Goal: Task Accomplishment & Management: Complete application form

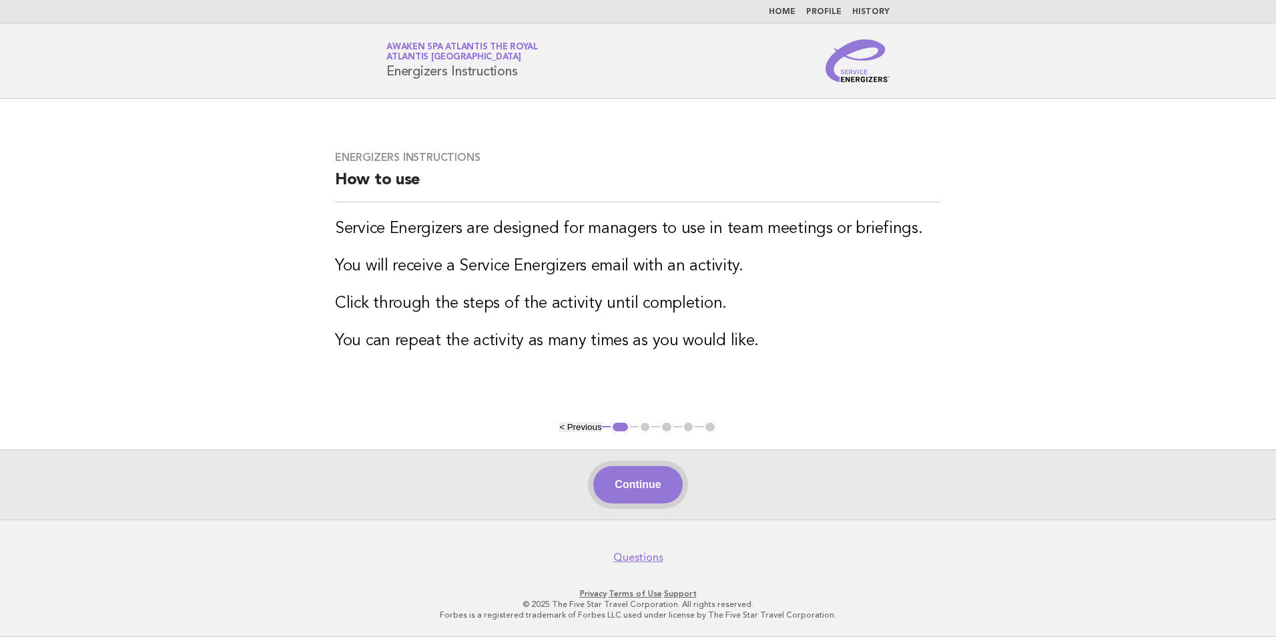
click at [637, 493] on button "Continue" at bounding box center [637, 484] width 89 height 37
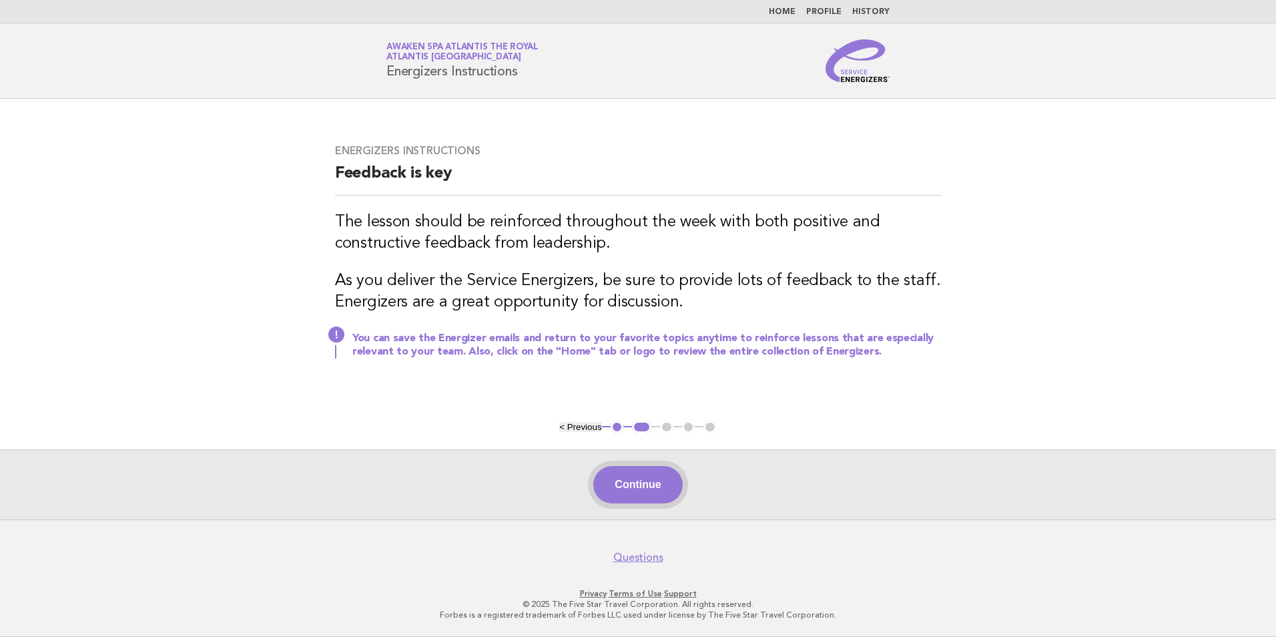
click at [647, 491] on button "Continue" at bounding box center [637, 484] width 89 height 37
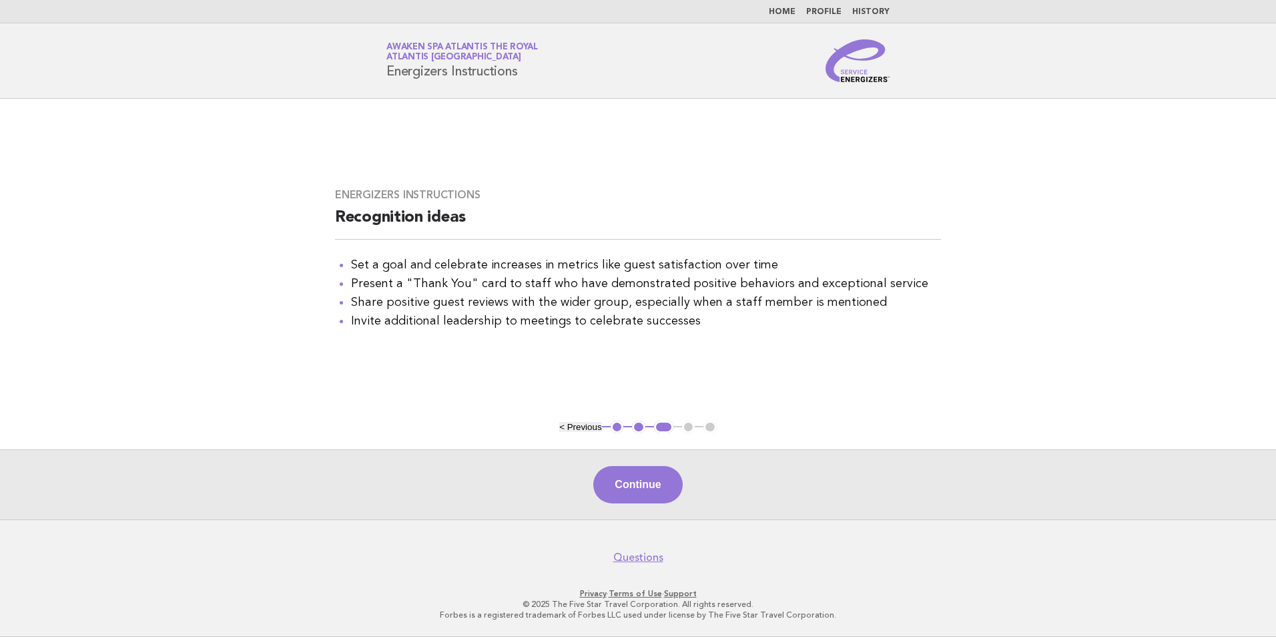
click at [648, 491] on button "Continue" at bounding box center [637, 484] width 89 height 37
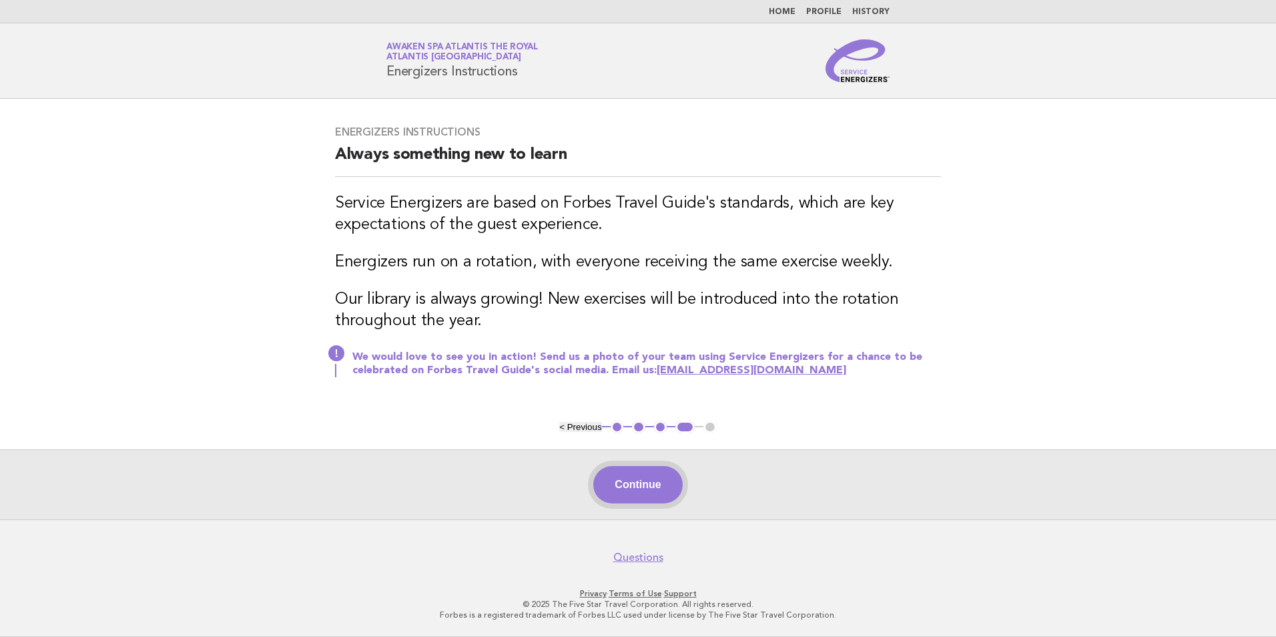
click at [648, 500] on button "Continue" at bounding box center [637, 484] width 89 height 37
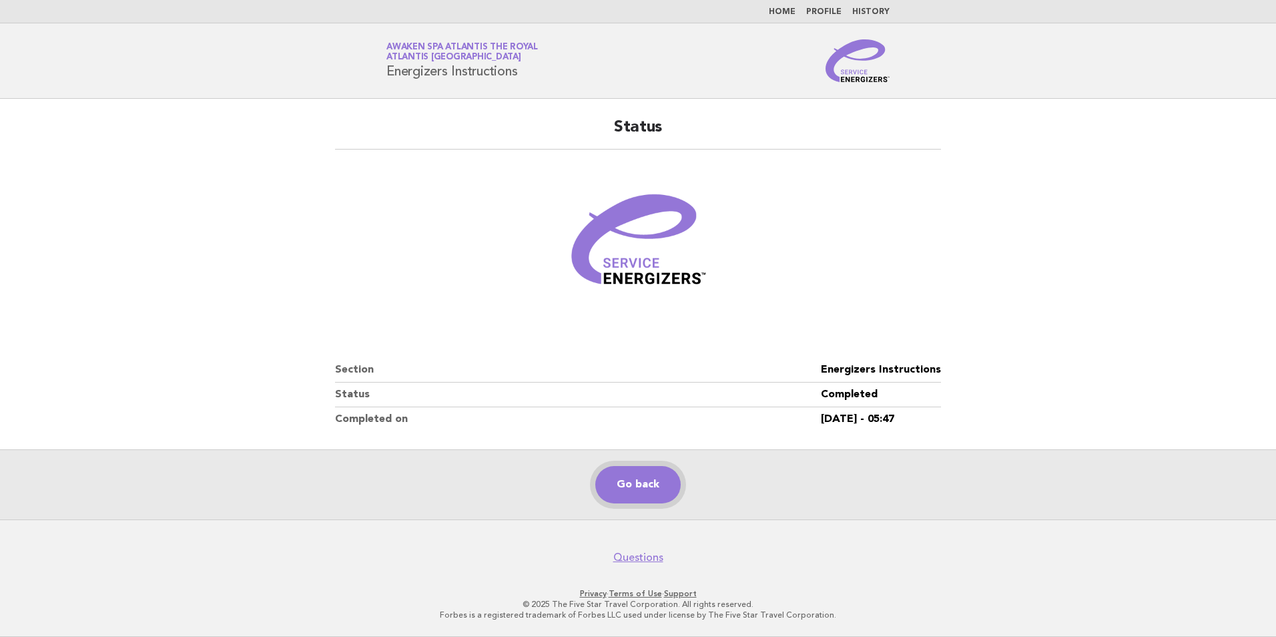
click at [641, 488] on link "Go back" at bounding box center [637, 484] width 85 height 37
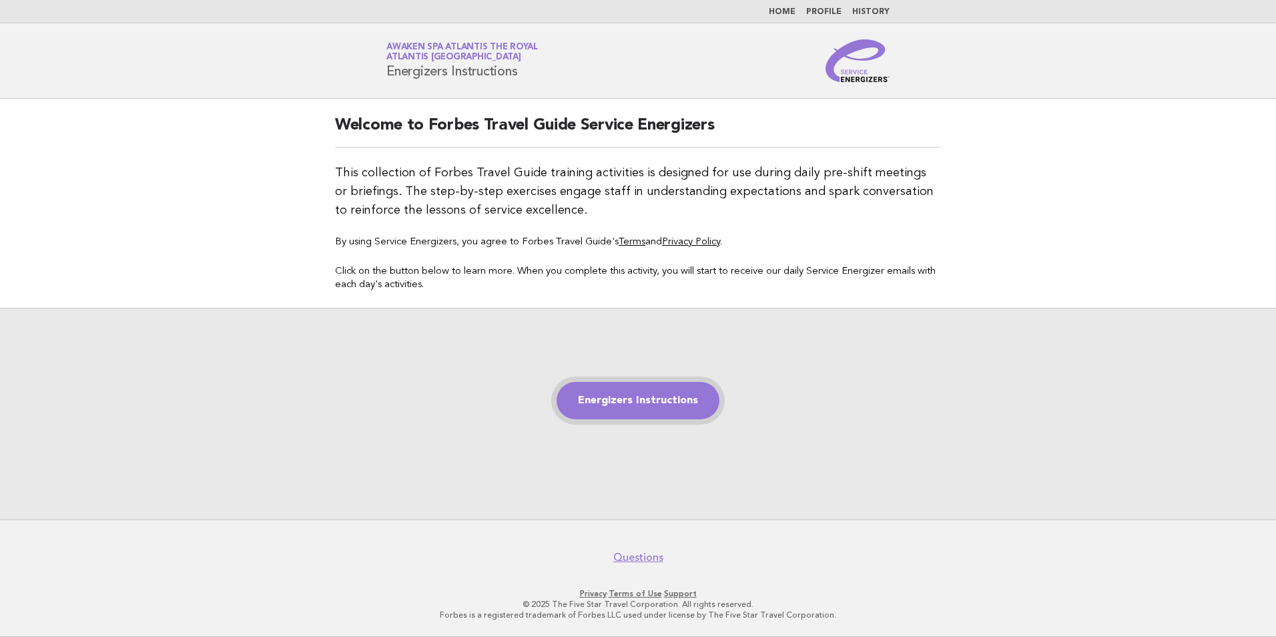
click at [645, 407] on link "Energizers Instructions" at bounding box center [638, 400] width 163 height 37
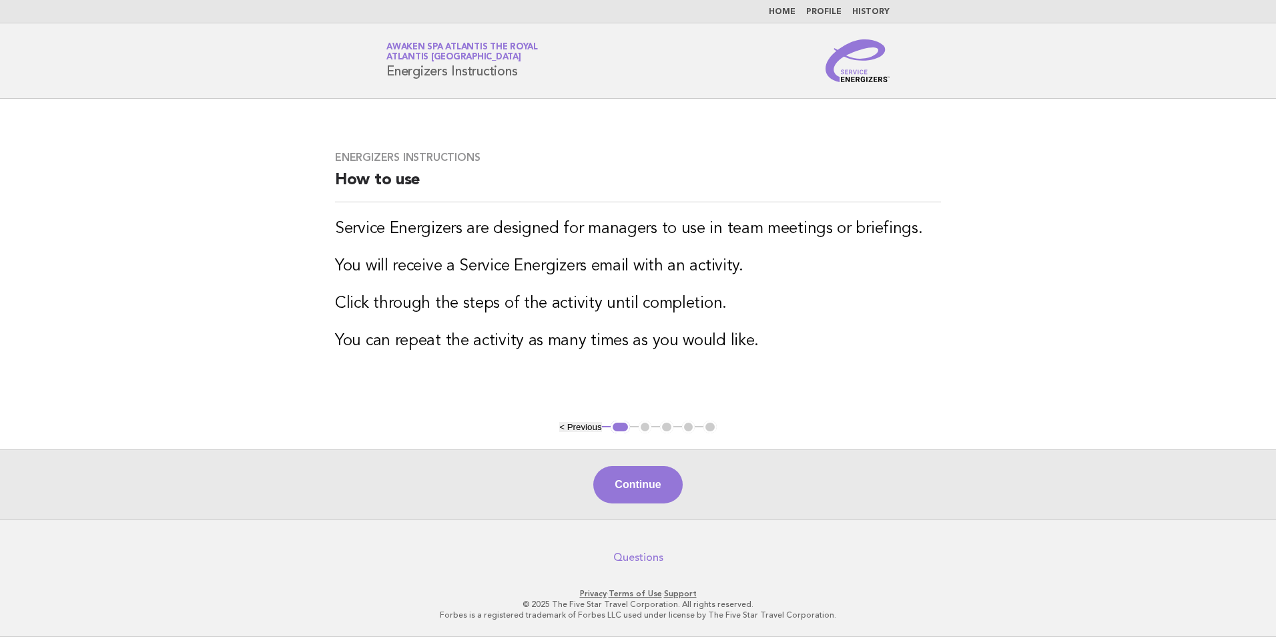
click at [647, 557] on link "Questions" at bounding box center [638, 557] width 50 height 13
click at [647, 426] on ul "< Previous 1 2 3 4 5" at bounding box center [637, 426] width 157 height 13
click at [789, 10] on link "Home" at bounding box center [782, 12] width 27 height 8
click at [827, 5] on nav "Home Profile History" at bounding box center [638, 11] width 1276 height 23
click at [828, 11] on link "Profile" at bounding box center [823, 12] width 35 height 8
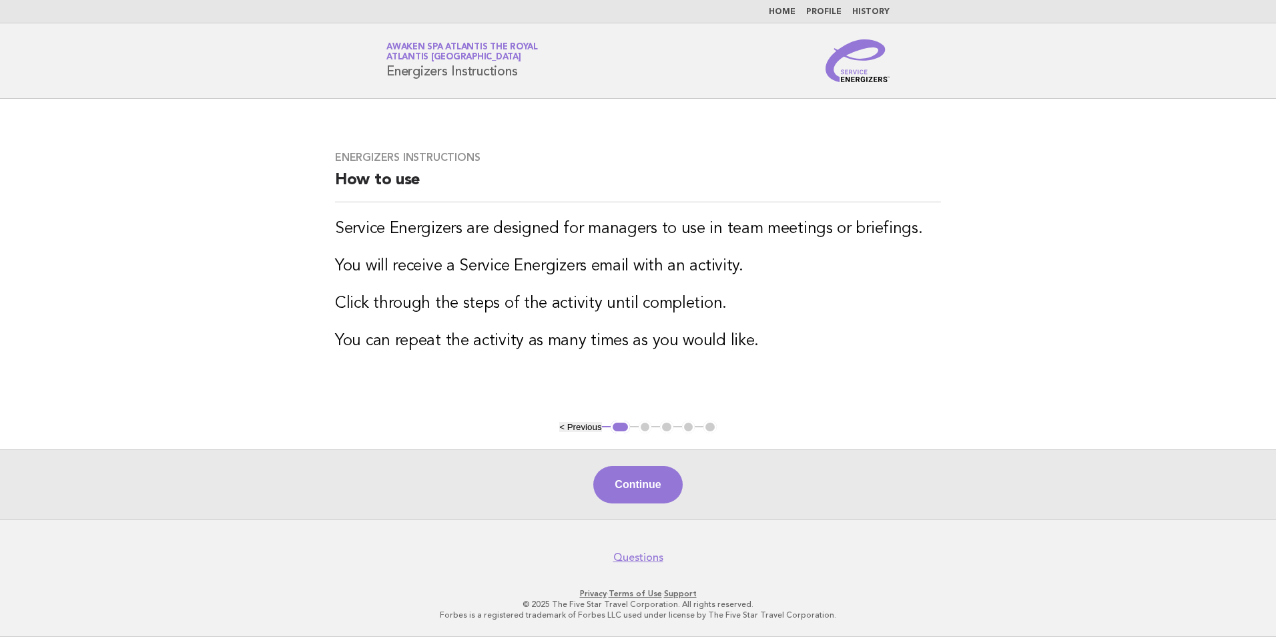
click at [875, 9] on link "History" at bounding box center [870, 12] width 37 height 8
click at [637, 498] on button "Continue" at bounding box center [637, 484] width 89 height 37
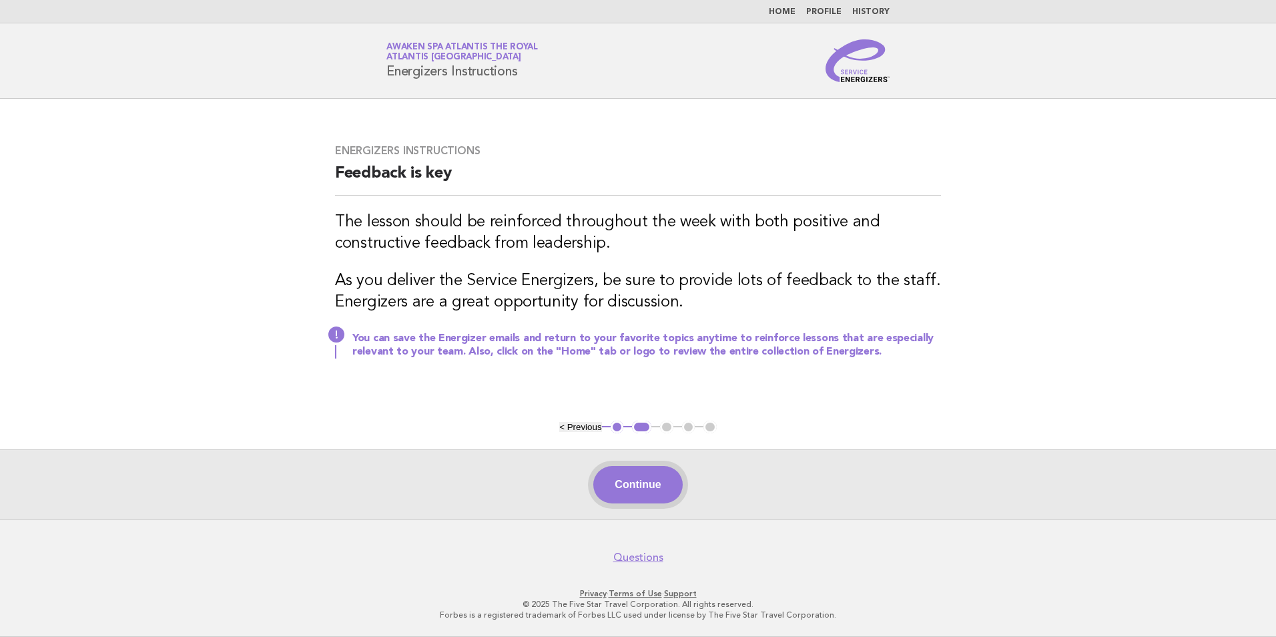
click at [631, 495] on button "Continue" at bounding box center [637, 484] width 89 height 37
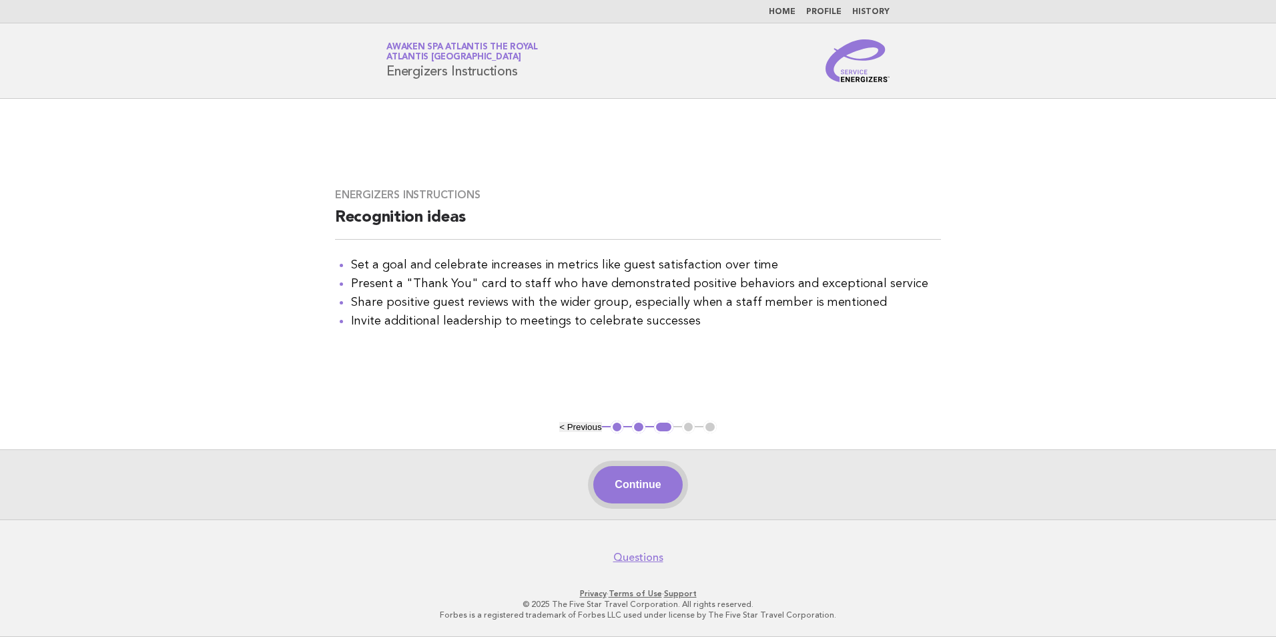
click at [645, 485] on button "Continue" at bounding box center [637, 484] width 89 height 37
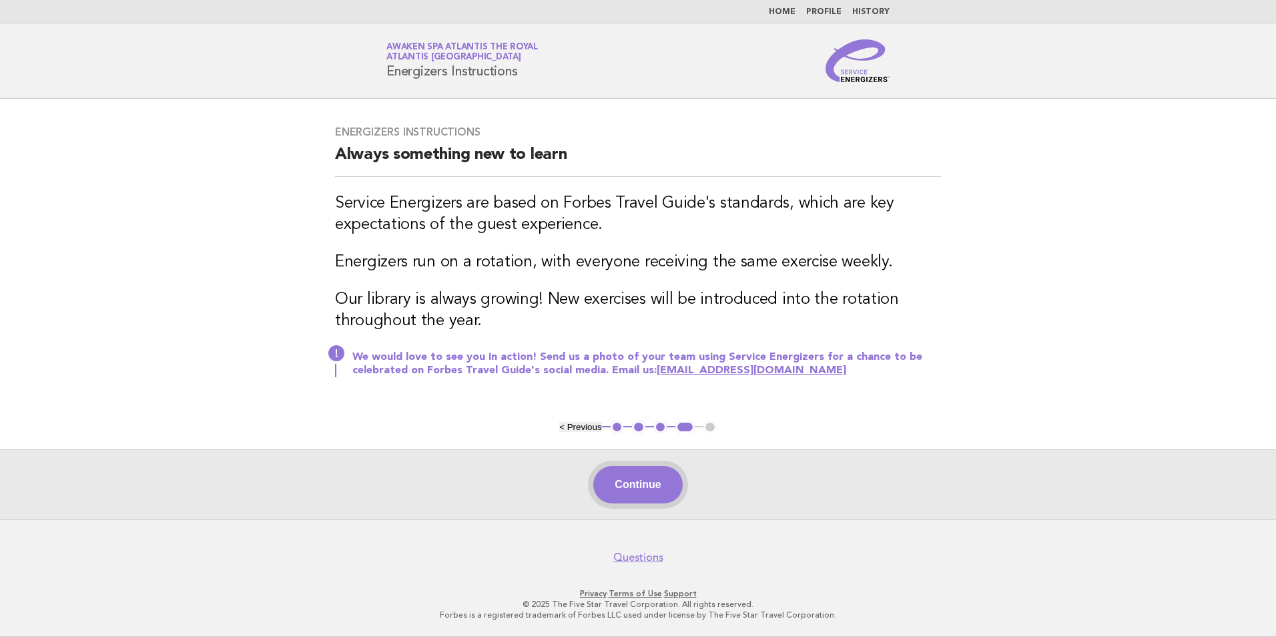
click at [661, 486] on button "Continue" at bounding box center [637, 484] width 89 height 37
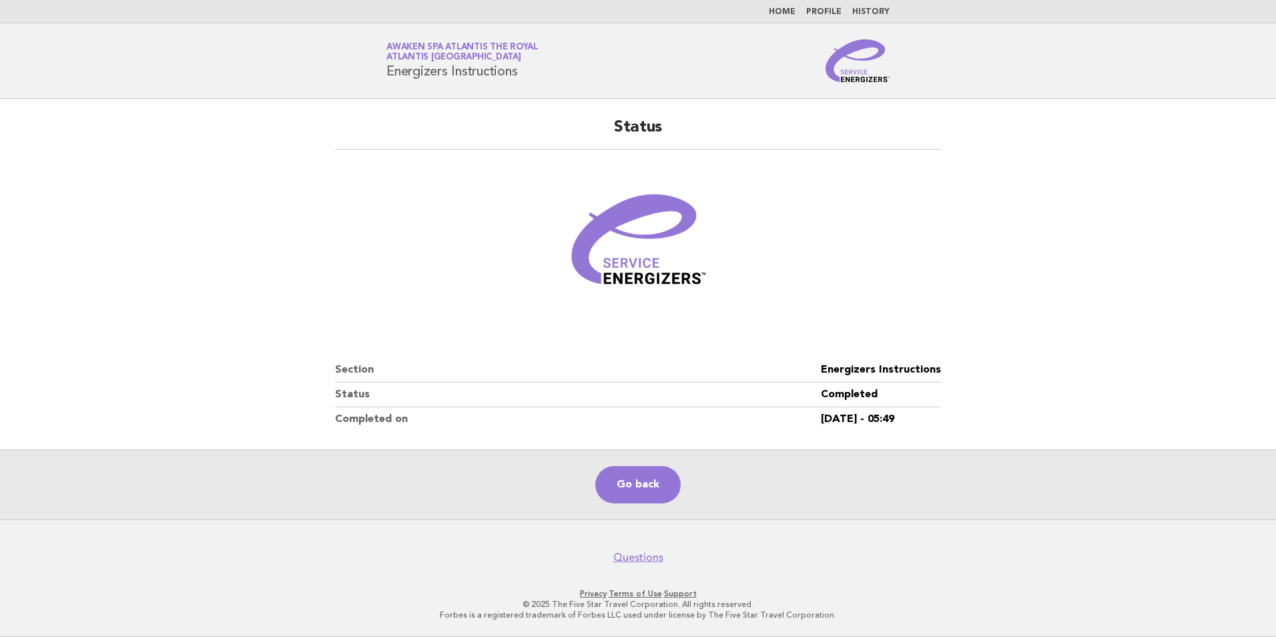
click at [482, 368] on dt "Section" at bounding box center [578, 370] width 486 height 25
click at [468, 389] on dt "Status" at bounding box center [578, 394] width 486 height 25
drag, startPoint x: 541, startPoint y: 418, endPoint x: 571, endPoint y: 418, distance: 30.0
click at [542, 418] on dt "Completed on" at bounding box center [578, 419] width 486 height 24
click at [880, 110] on div "Status Section Energizers Instructions Status Completed Completed on 11/Aug/202…" at bounding box center [638, 274] width 638 height 346
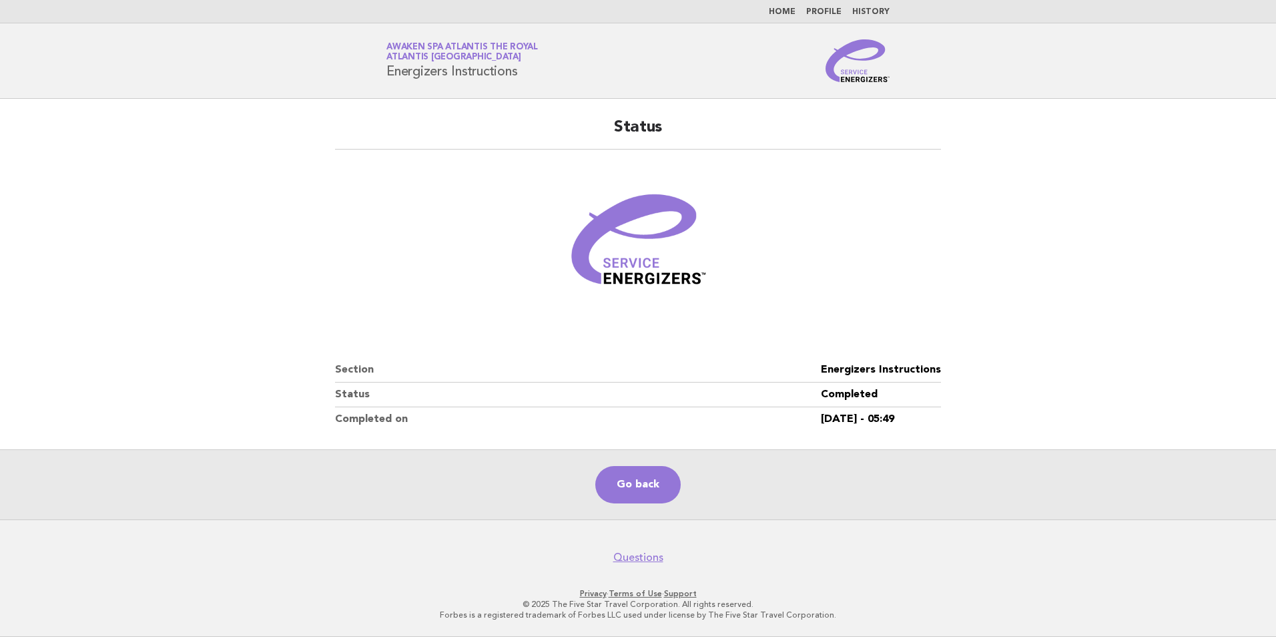
click at [423, 47] on link "Awaken SPA Atlantis the Royal Atlantis Dubai" at bounding box center [461, 52] width 151 height 19
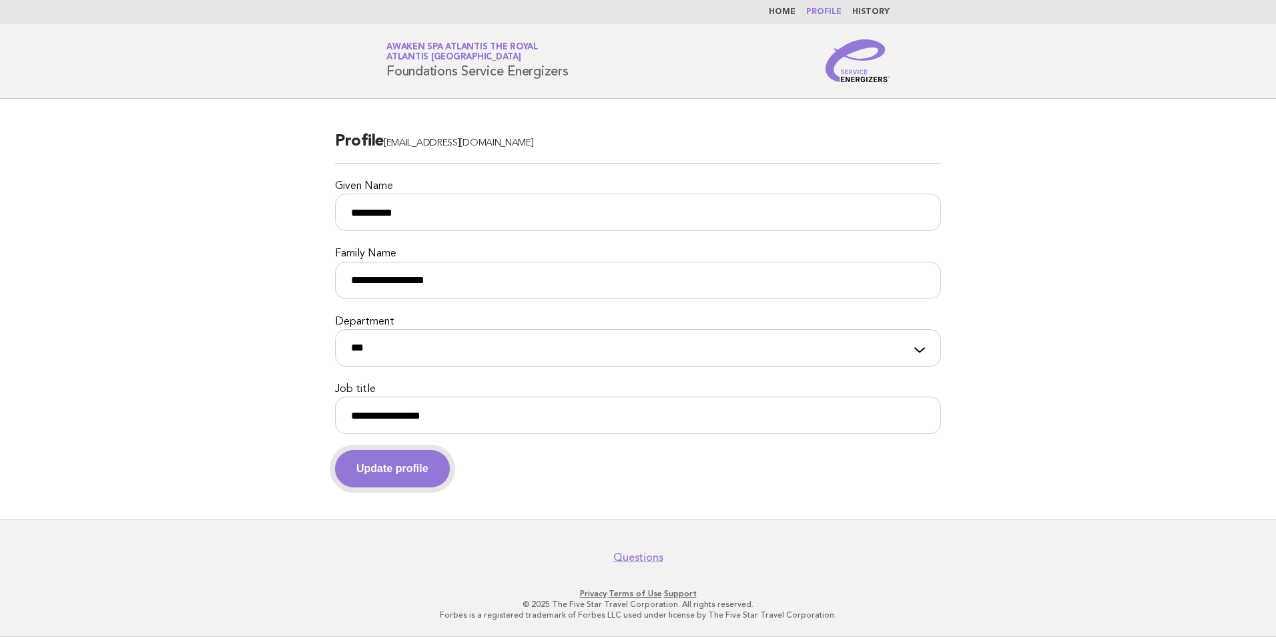
click at [416, 464] on button "Update profile" at bounding box center [392, 468] width 115 height 37
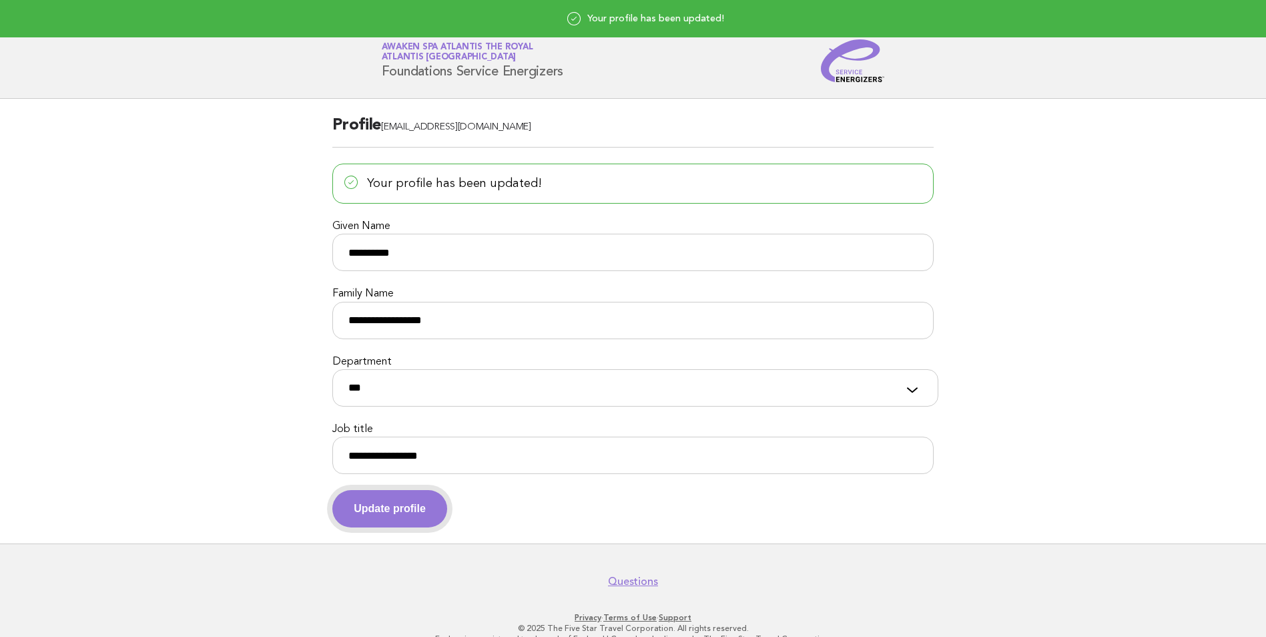
click at [429, 510] on button "Update profile" at bounding box center [389, 508] width 115 height 37
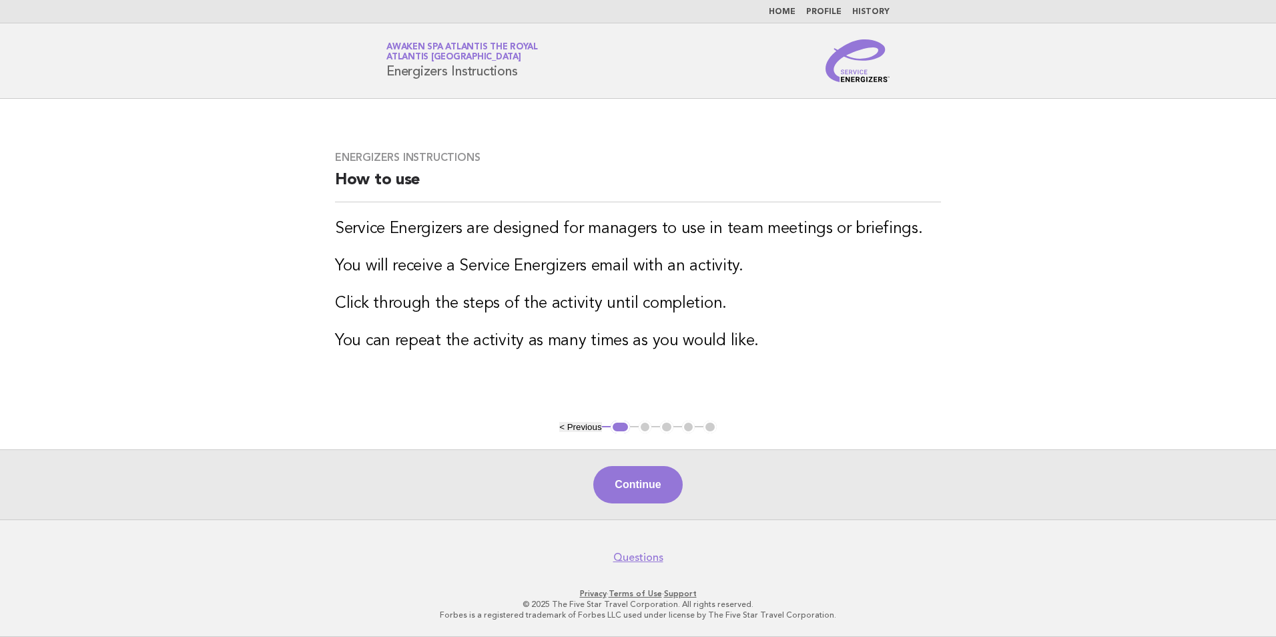
click at [649, 484] on button "Continue" at bounding box center [637, 484] width 89 height 37
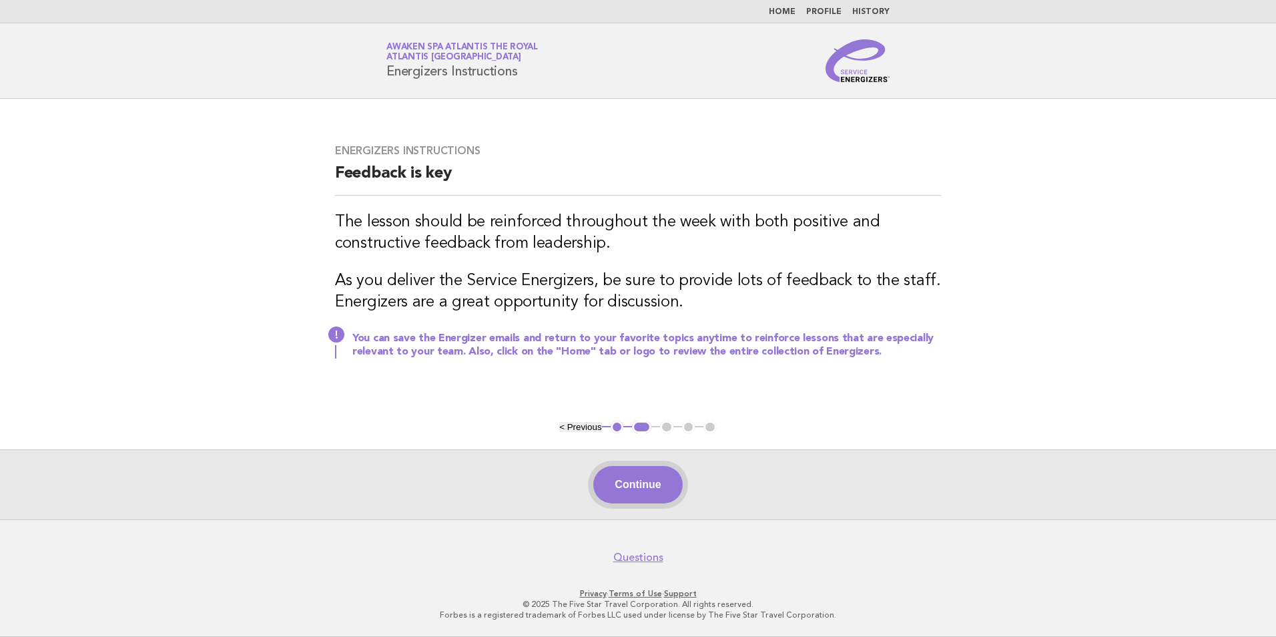
click at [658, 478] on button "Continue" at bounding box center [637, 484] width 89 height 37
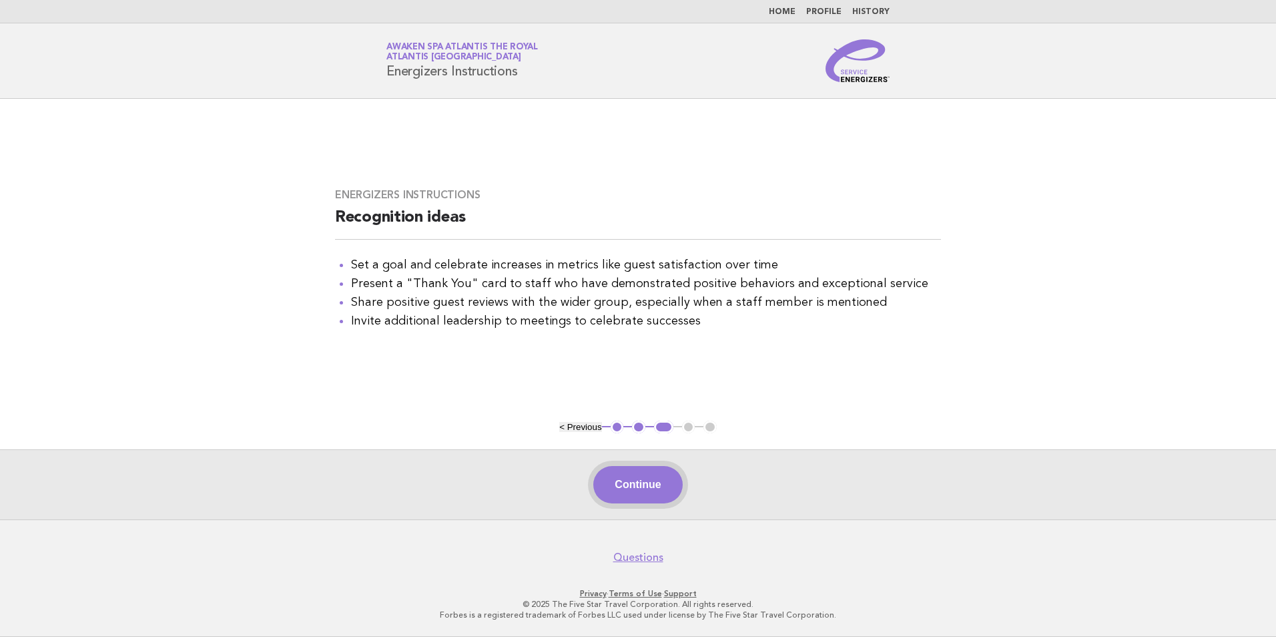
click at [642, 481] on button "Continue" at bounding box center [637, 484] width 89 height 37
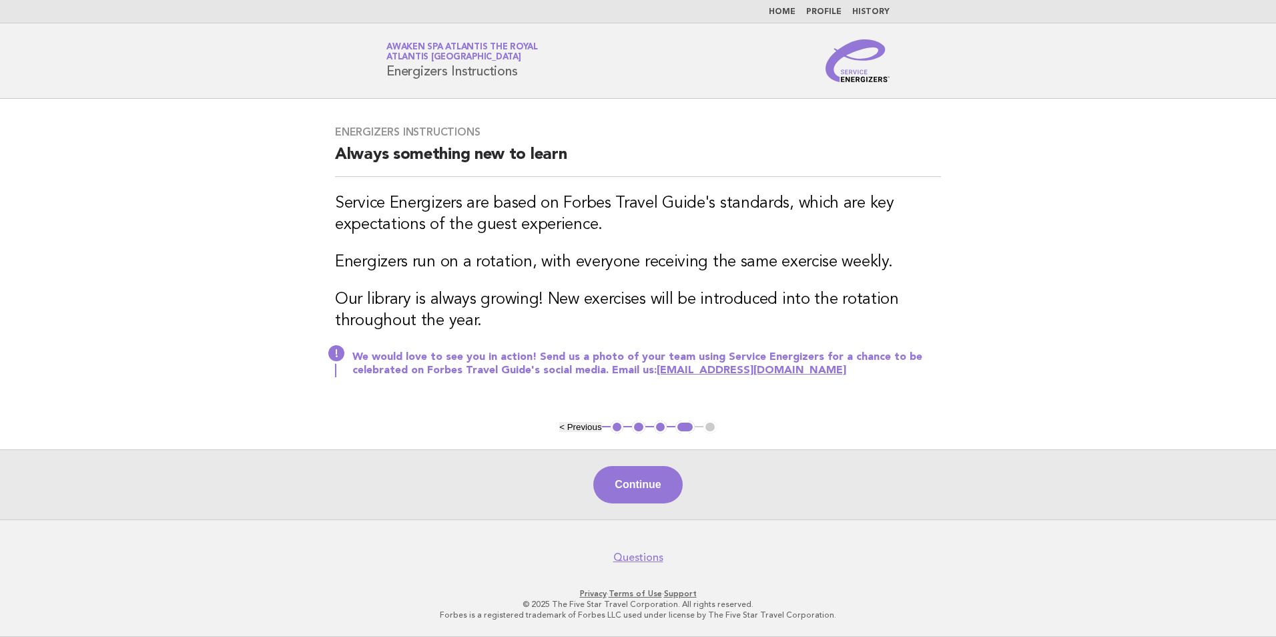
click at [635, 506] on div "Continue" at bounding box center [638, 484] width 1276 height 70
click at [637, 489] on button "Continue" at bounding box center [637, 484] width 89 height 37
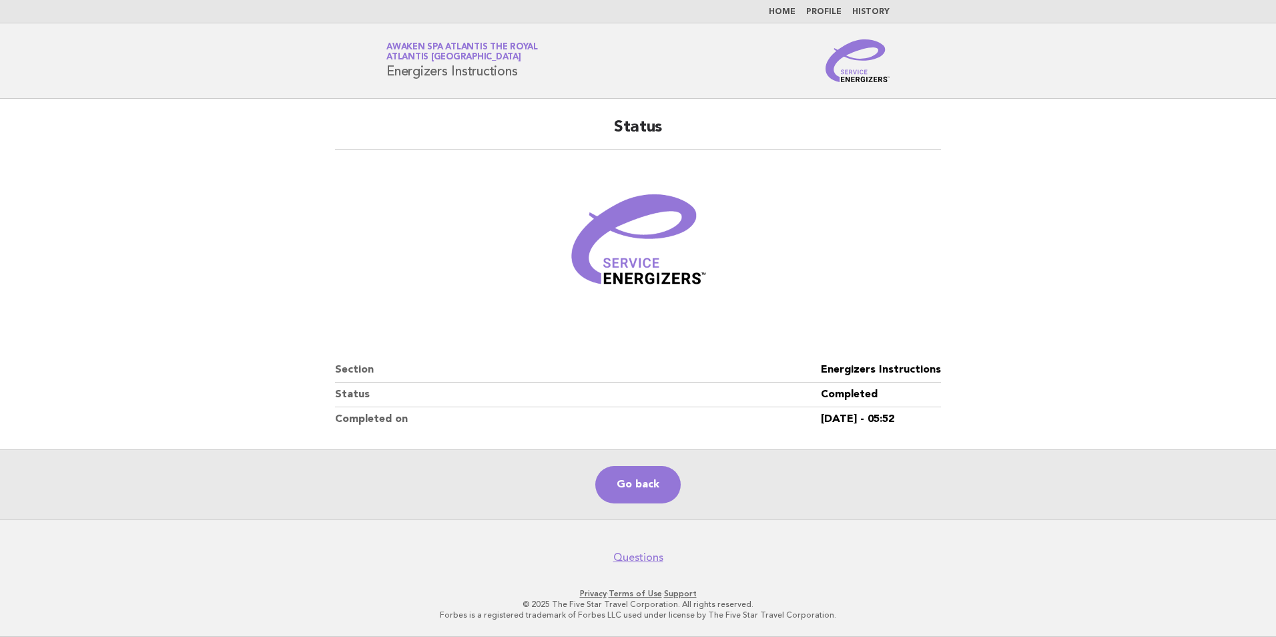
click at [785, 13] on link "Home" at bounding box center [782, 12] width 27 height 8
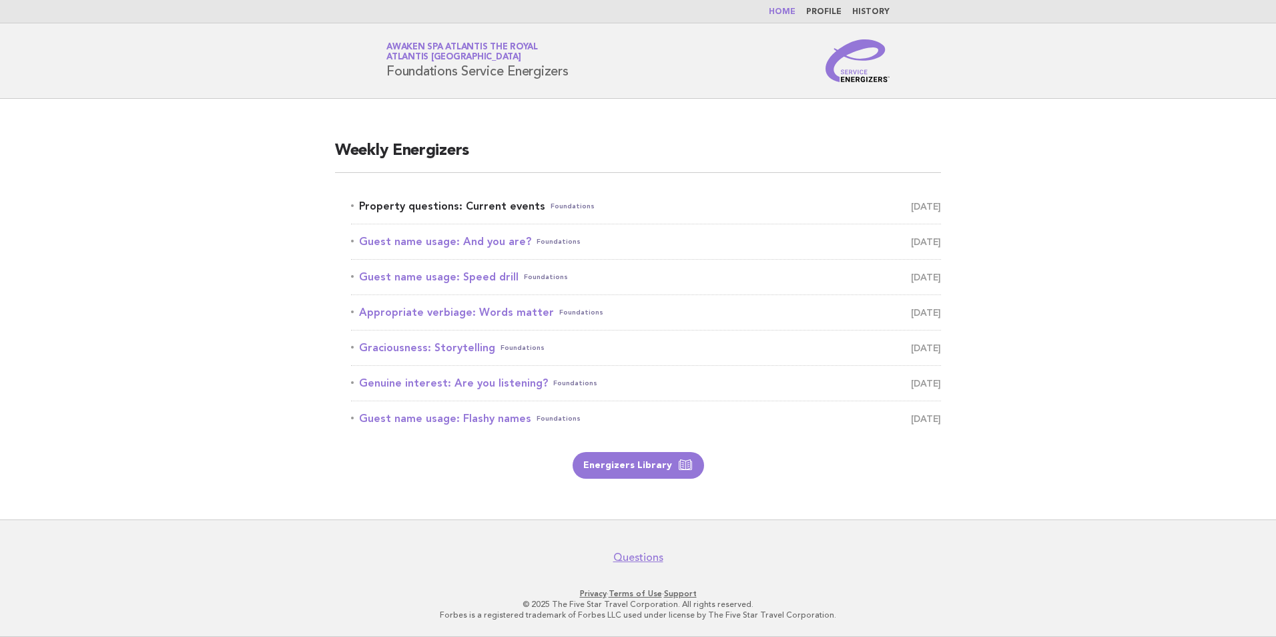
click at [419, 205] on link "Property questions: Current events Foundations August 11" at bounding box center [646, 206] width 590 height 19
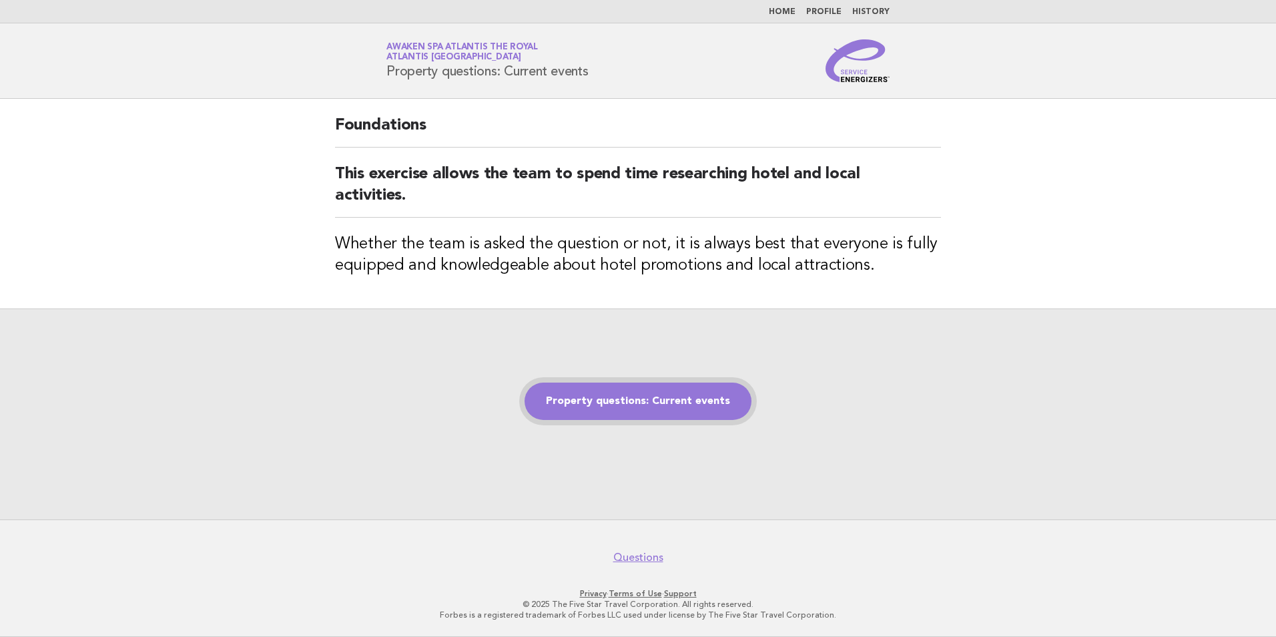
click at [663, 410] on link "Property questions: Current events" at bounding box center [638, 400] width 227 height 37
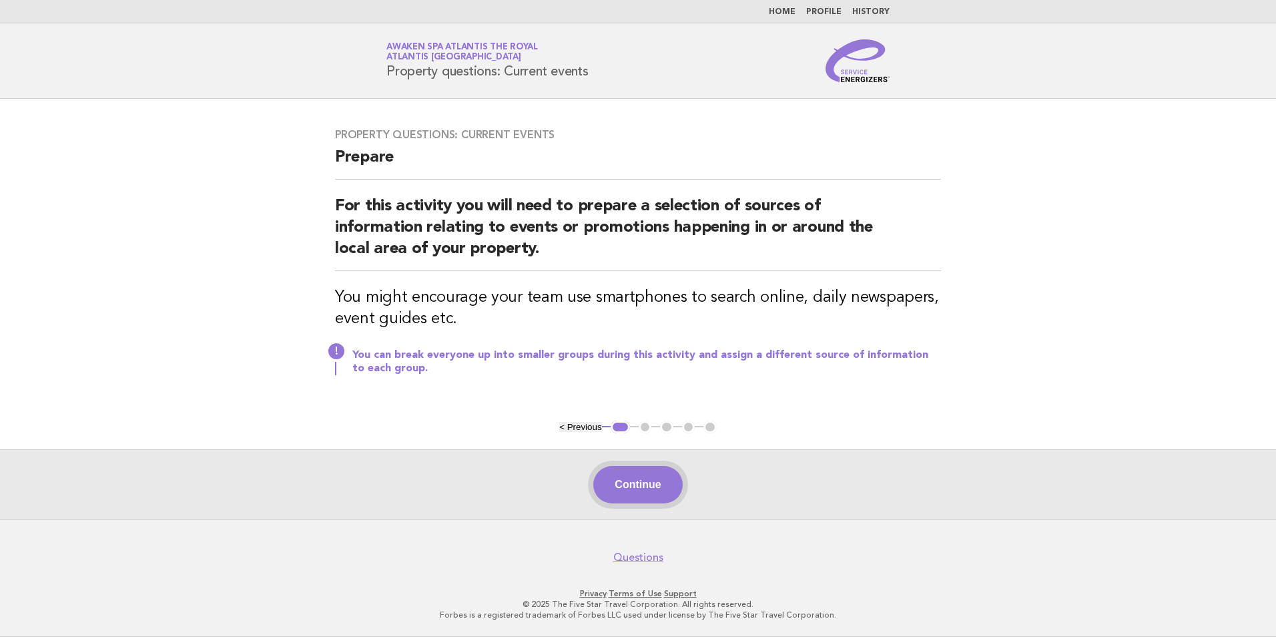
click at [643, 482] on button "Continue" at bounding box center [637, 484] width 89 height 37
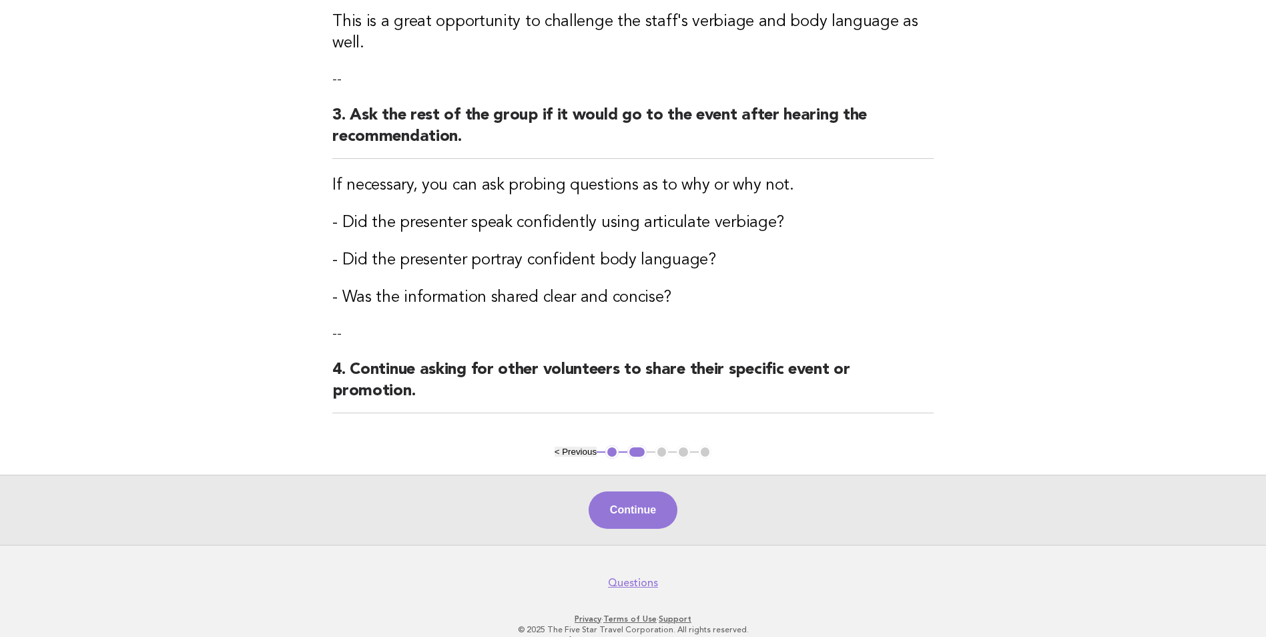
scroll to position [370, 0]
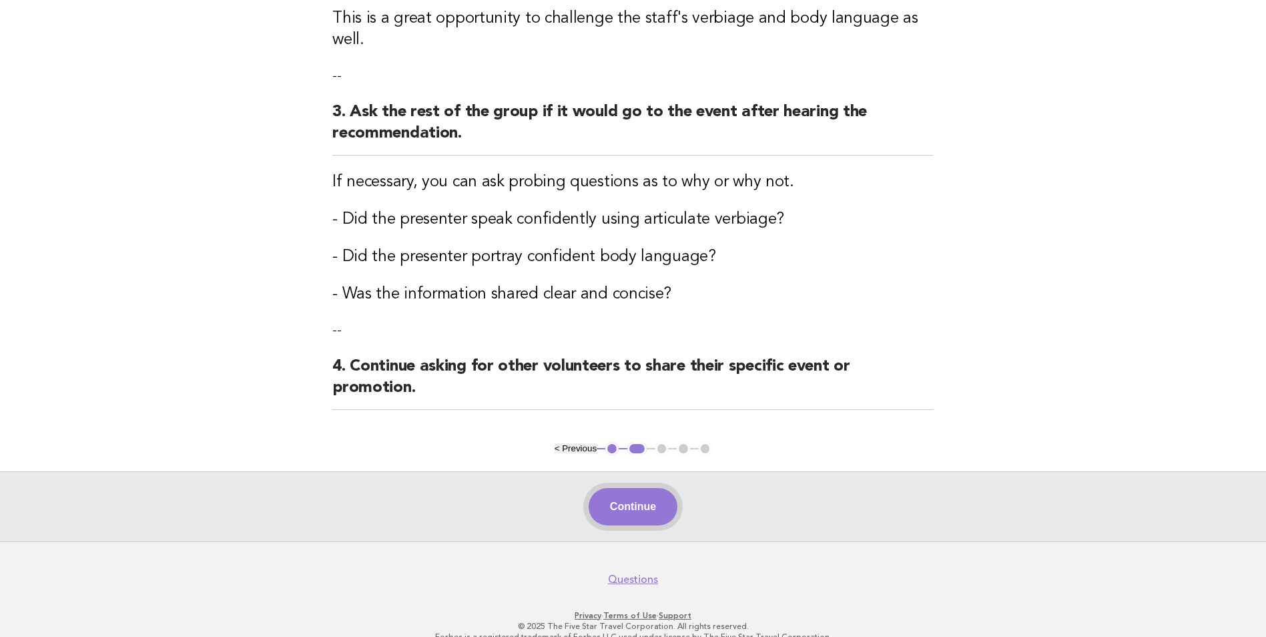
click at [663, 488] on button "Continue" at bounding box center [633, 506] width 89 height 37
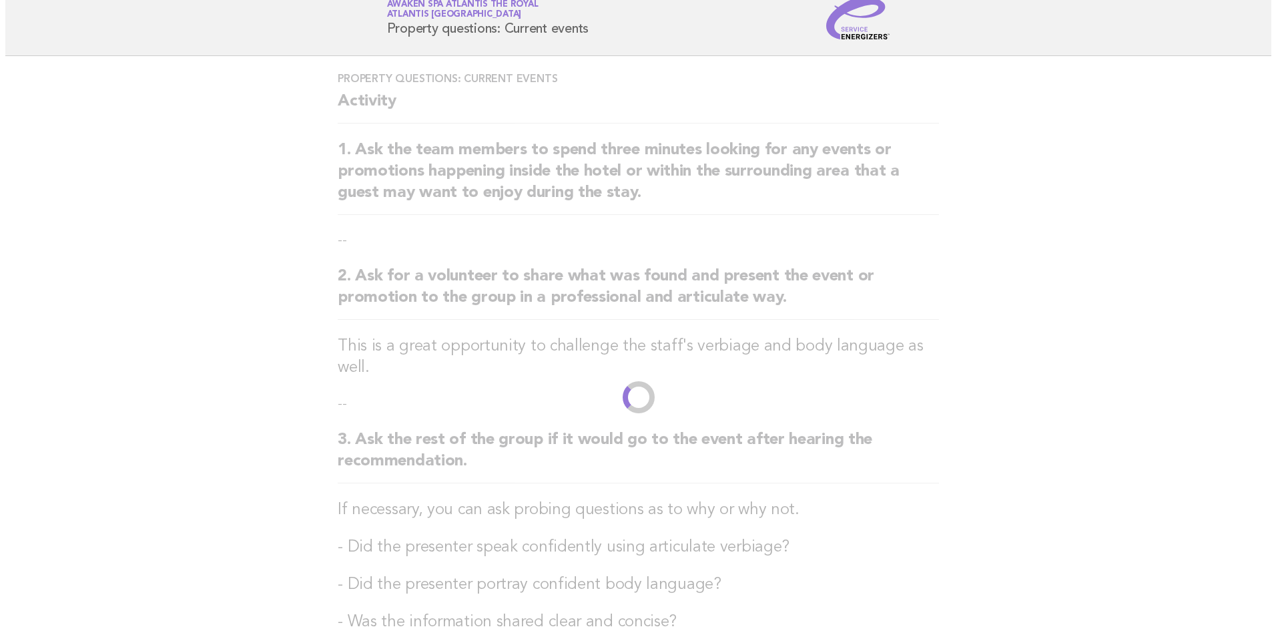
scroll to position [0, 0]
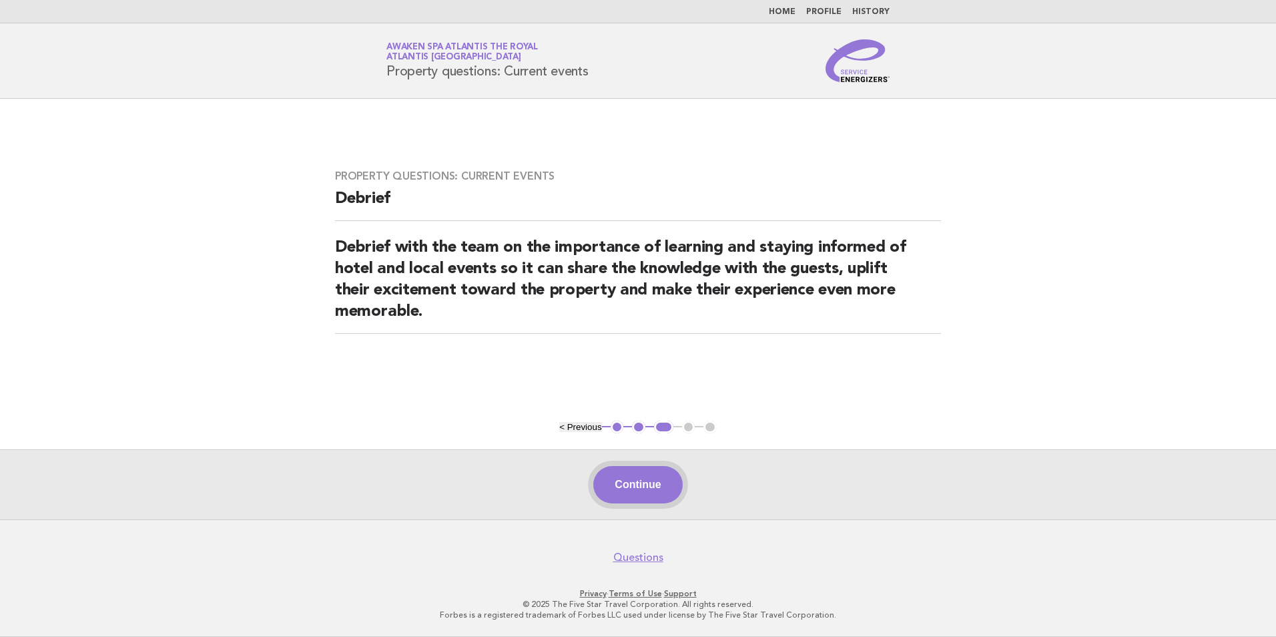
click at [648, 483] on button "Continue" at bounding box center [637, 484] width 89 height 37
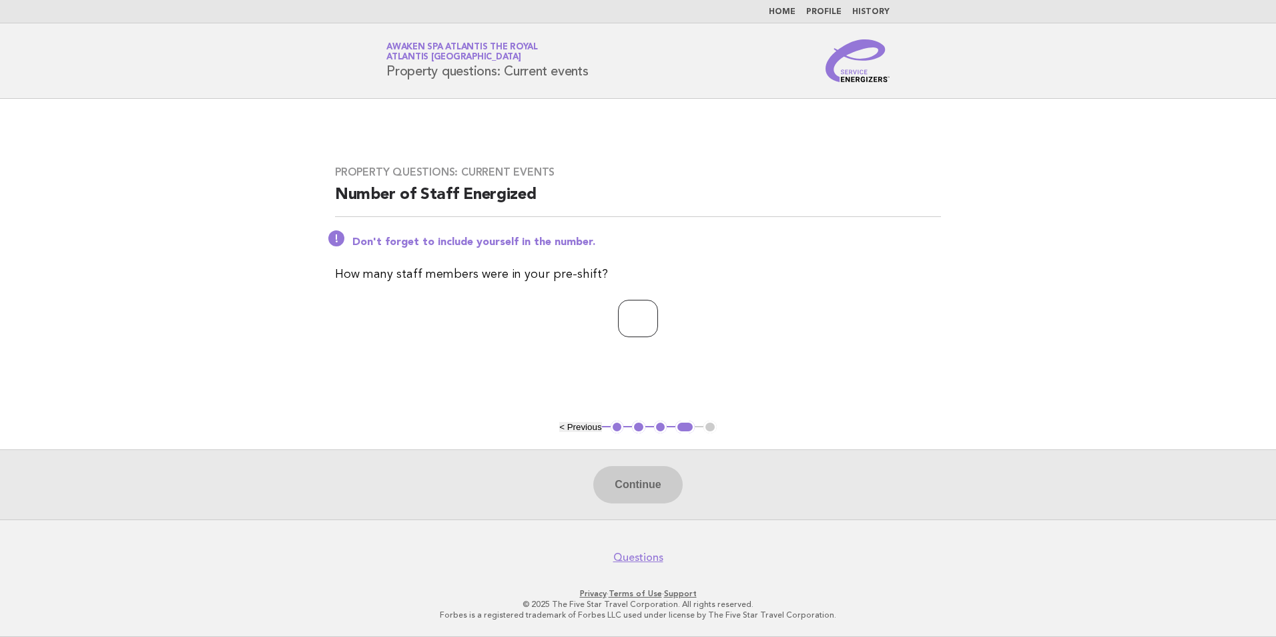
click at [645, 319] on input "number" at bounding box center [638, 318] width 40 height 37
click at [658, 313] on input "*" at bounding box center [638, 318] width 40 height 37
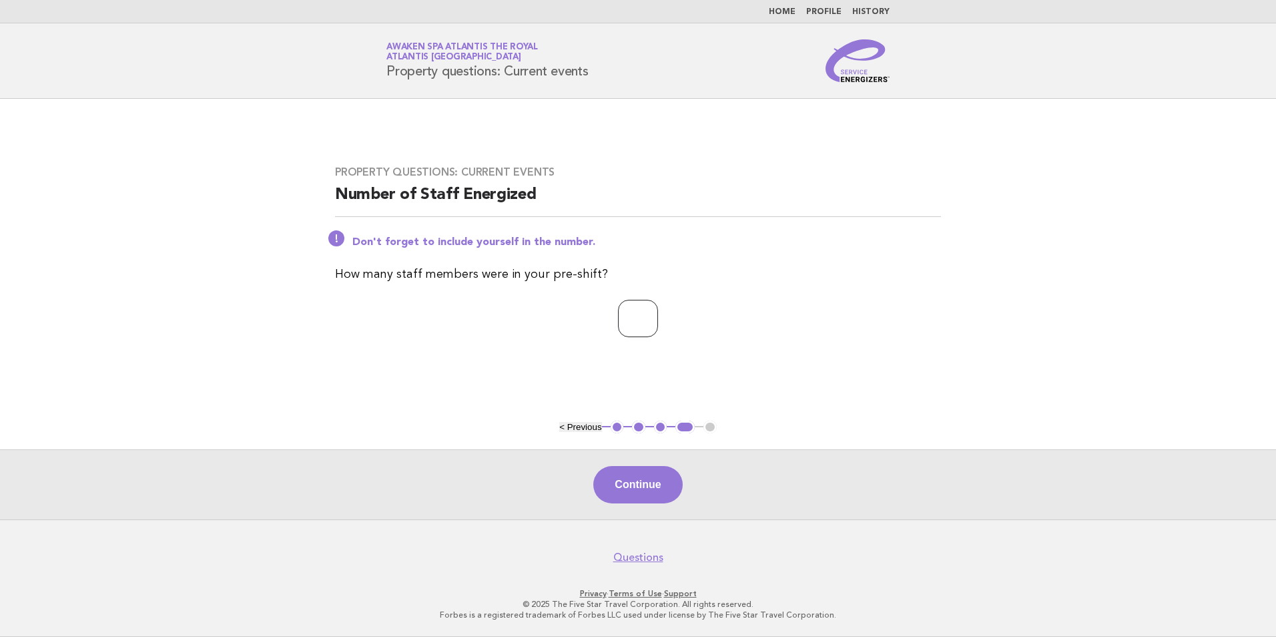
click at [658, 313] on input "*" at bounding box center [638, 318] width 40 height 37
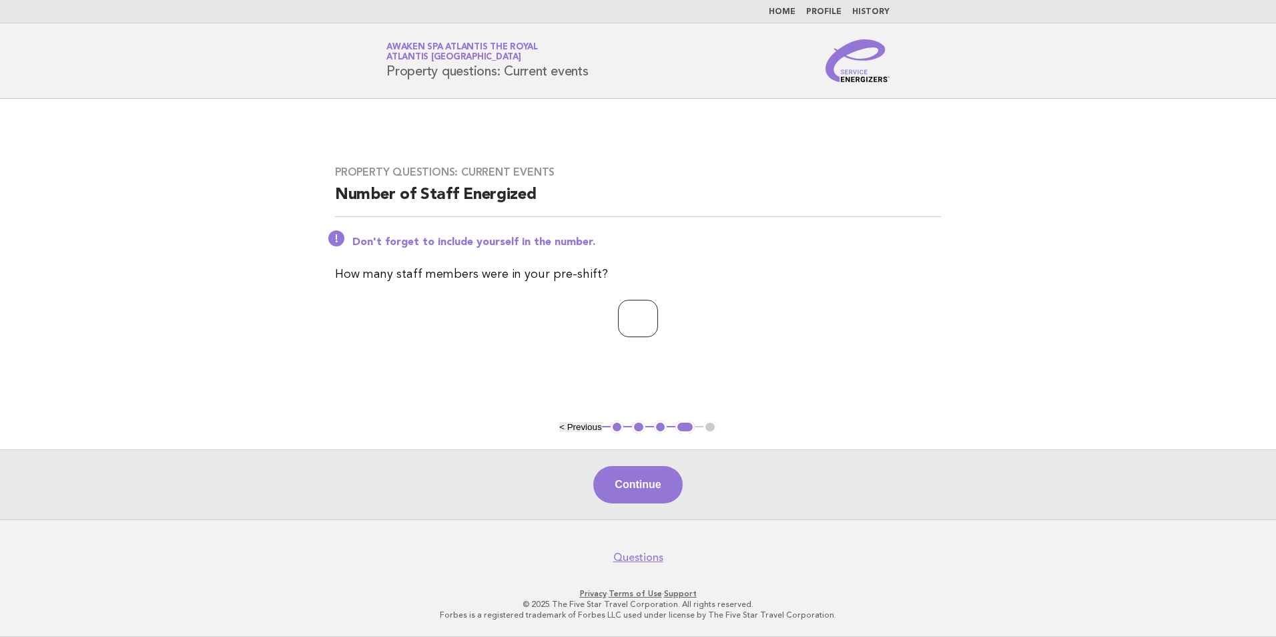
click at [658, 313] on input "**" at bounding box center [638, 318] width 40 height 37
click at [658, 312] on input "**" at bounding box center [638, 318] width 40 height 37
type input "**"
click at [658, 320] on input "**" at bounding box center [638, 318] width 40 height 37
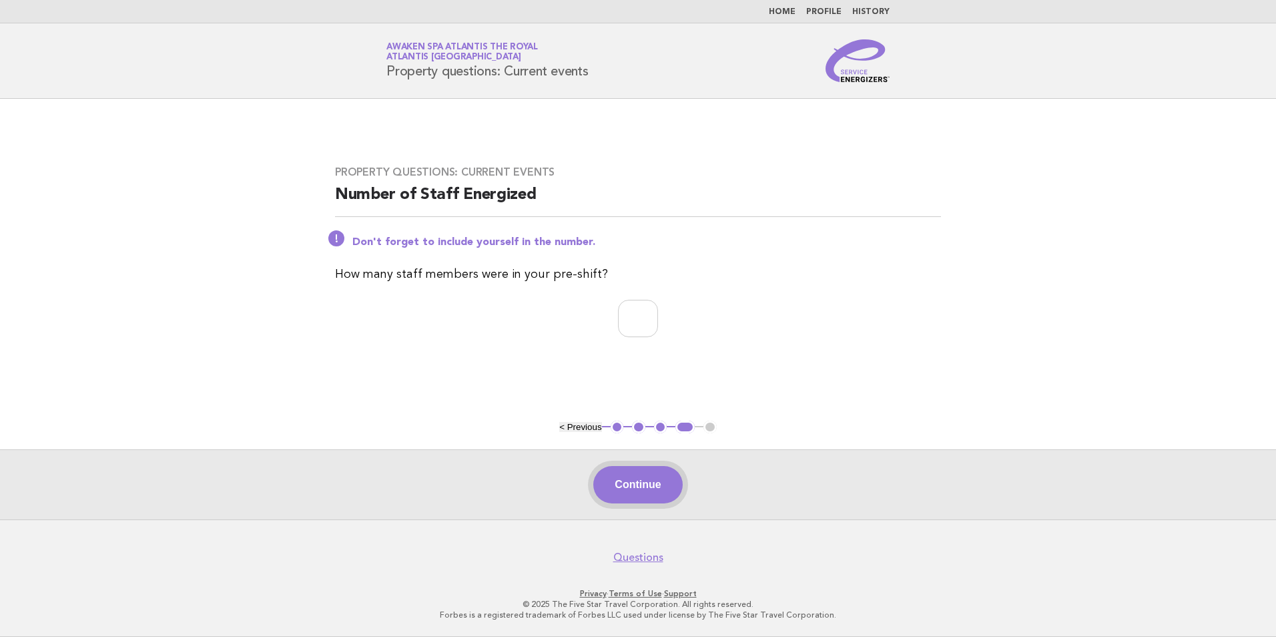
click at [657, 488] on button "Continue" at bounding box center [637, 484] width 89 height 37
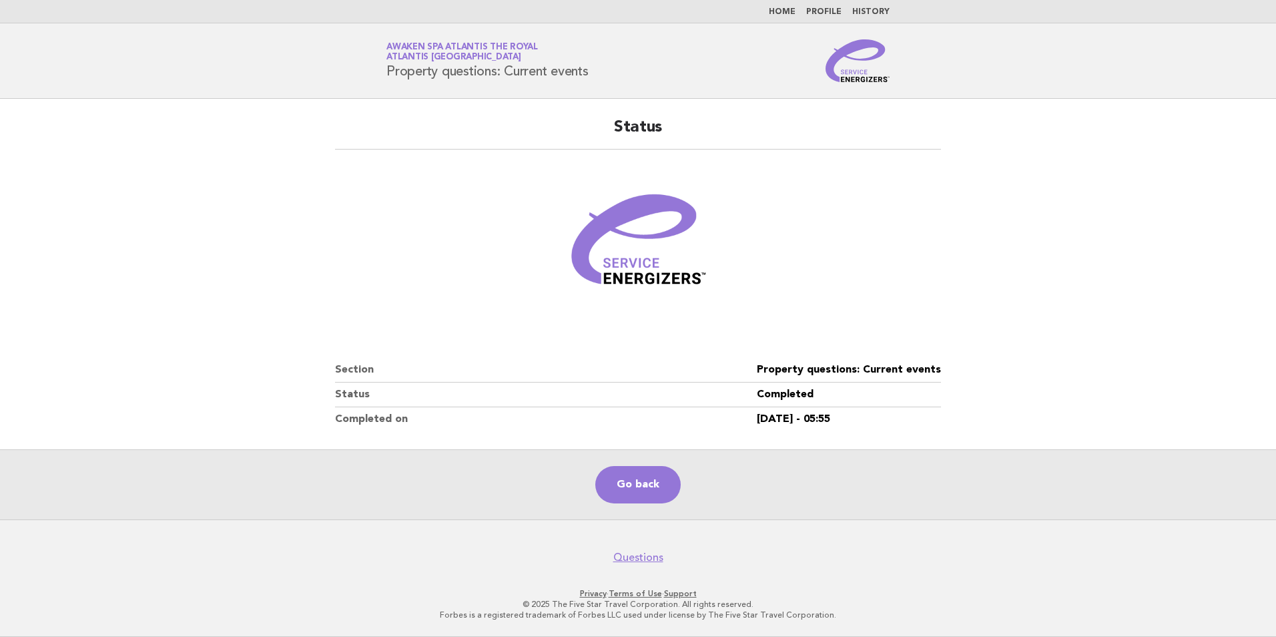
click at [818, 11] on link "Profile" at bounding box center [823, 12] width 35 height 8
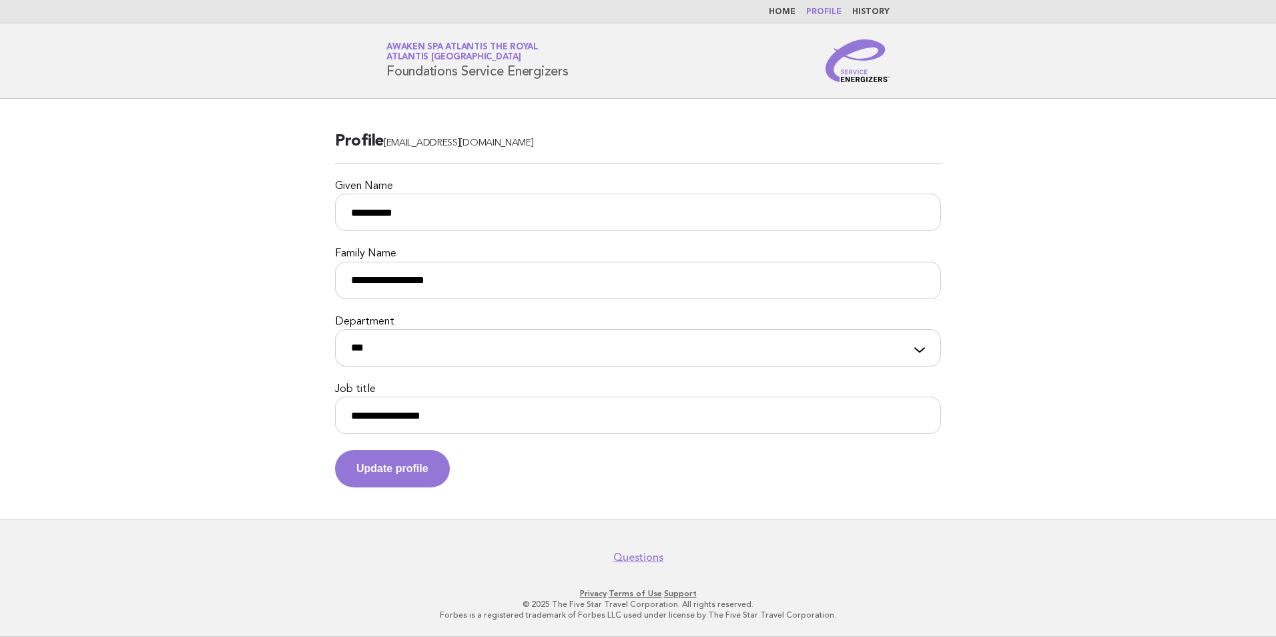
click at [862, 9] on link "History" at bounding box center [870, 12] width 37 height 8
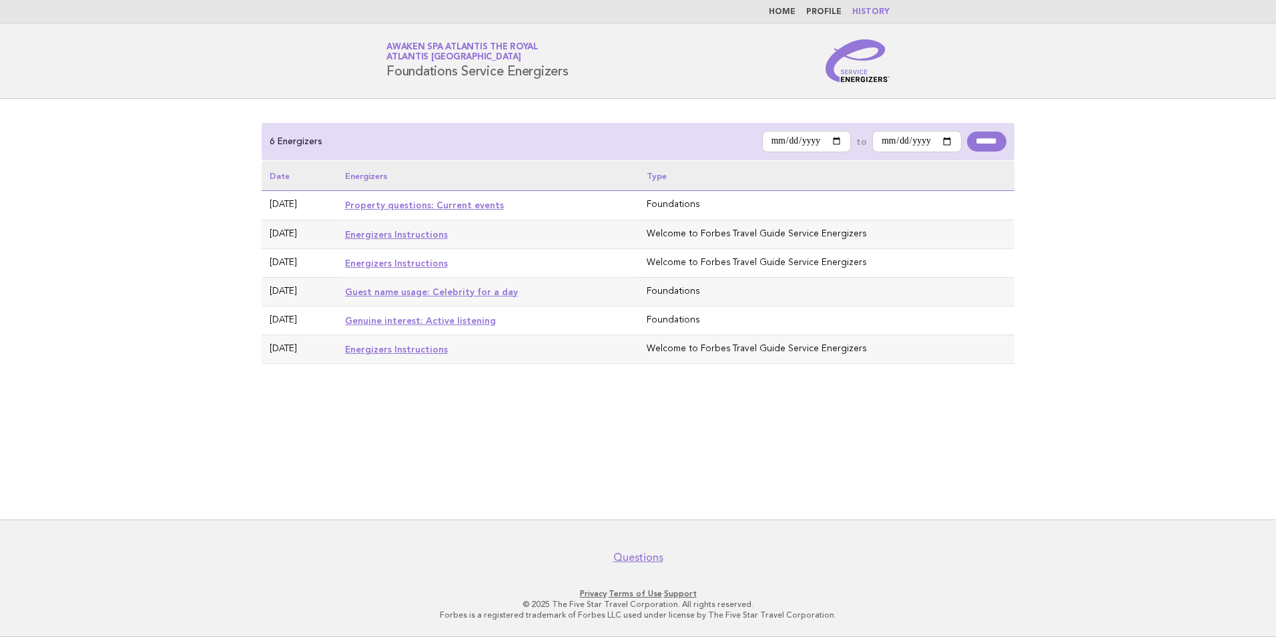
click at [775, 15] on link "Home" at bounding box center [782, 12] width 27 height 8
